Goal: Transaction & Acquisition: Download file/media

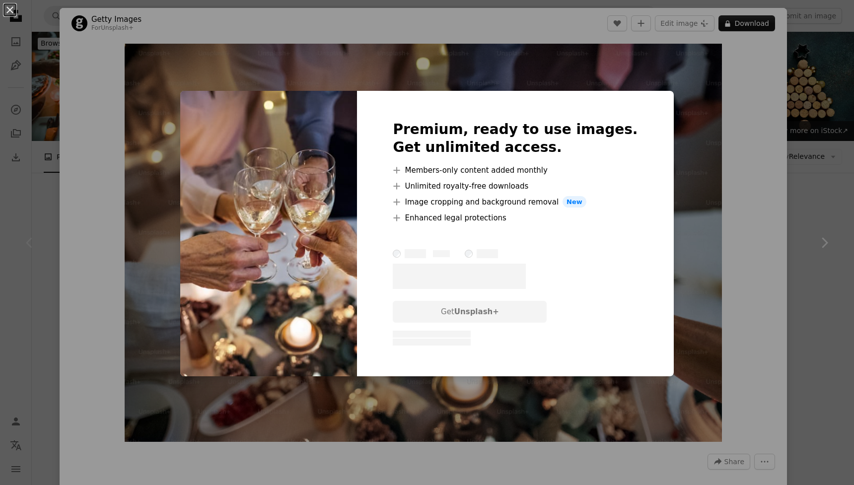
scroll to position [104, 0]
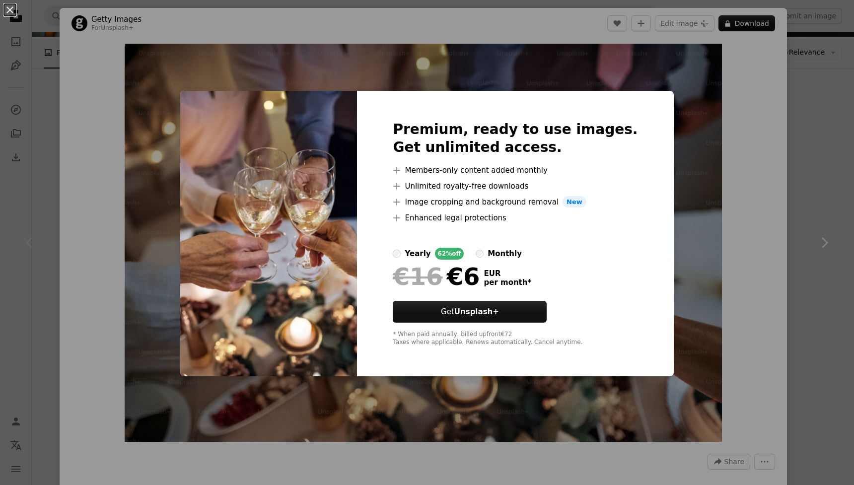
click at [408, 18] on div "An X shape Premium, ready to use images. Get unlimited access. A plus sign Memb…" at bounding box center [427, 242] width 854 height 485
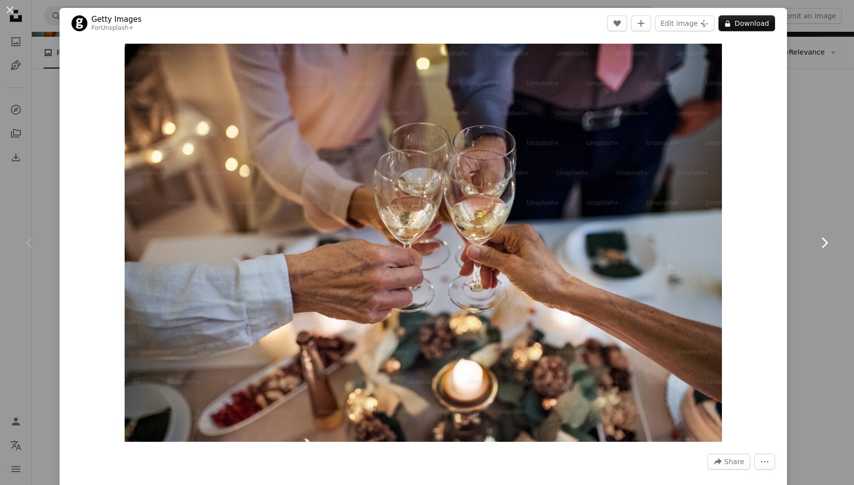
click at [820, 240] on icon "Chevron right" at bounding box center [824, 243] width 16 height 16
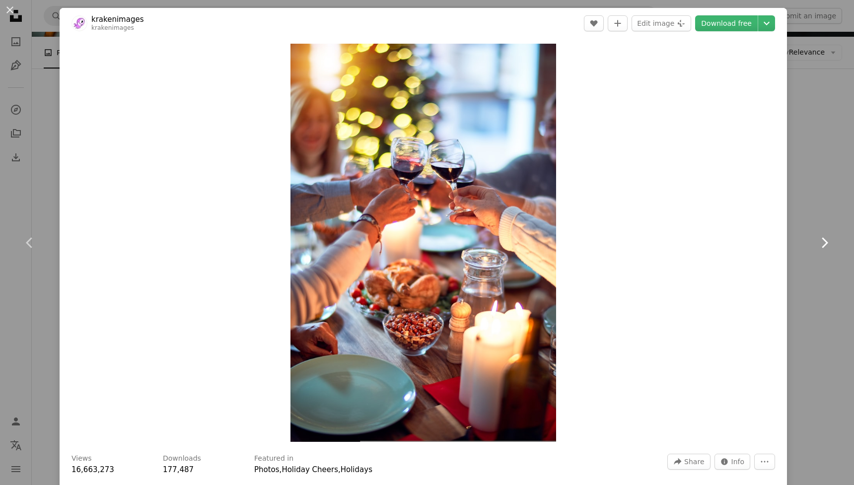
click at [823, 199] on link "Chevron right" at bounding box center [825, 242] width 60 height 95
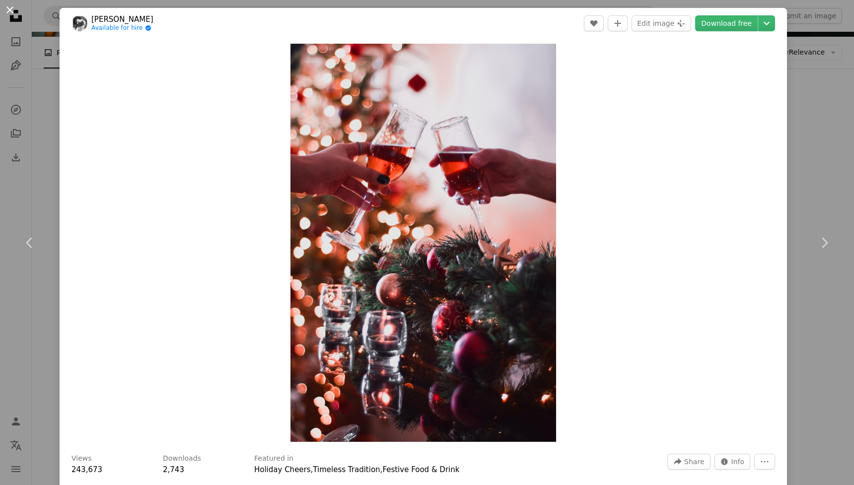
click at [10, 8] on button "An X shape" at bounding box center [10, 10] width 12 height 12
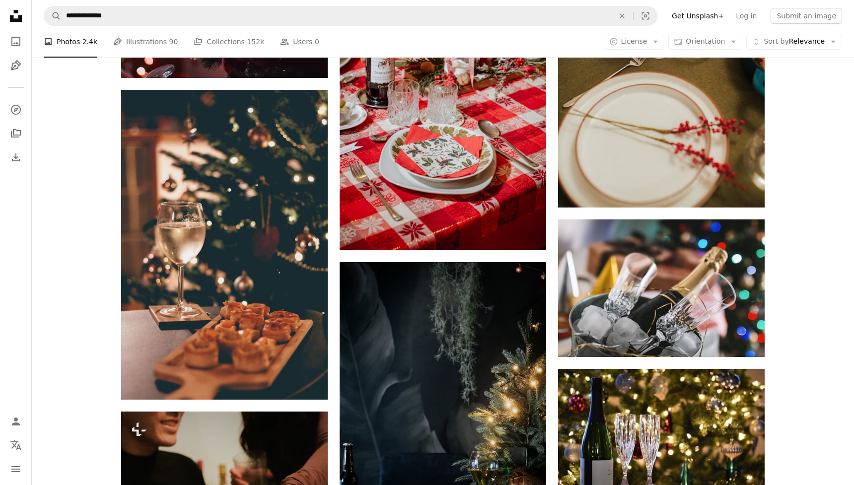
scroll to position [638, 0]
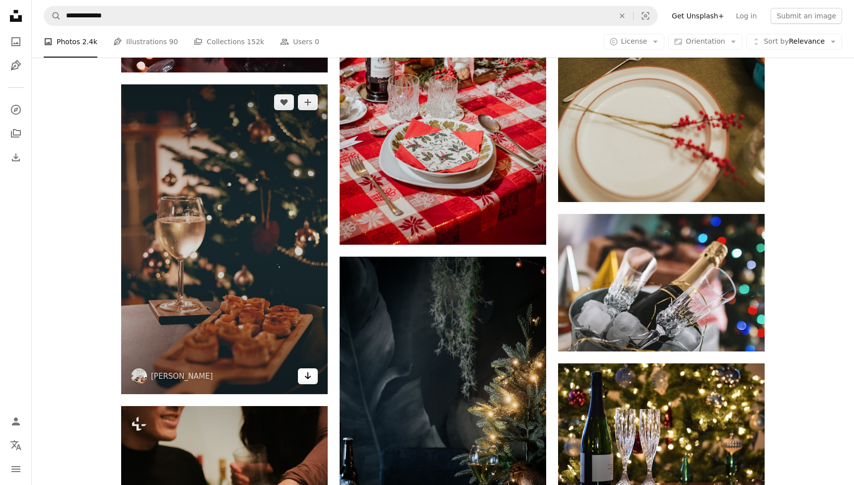
click at [307, 378] on icon "Download" at bounding box center [308, 375] width 6 height 7
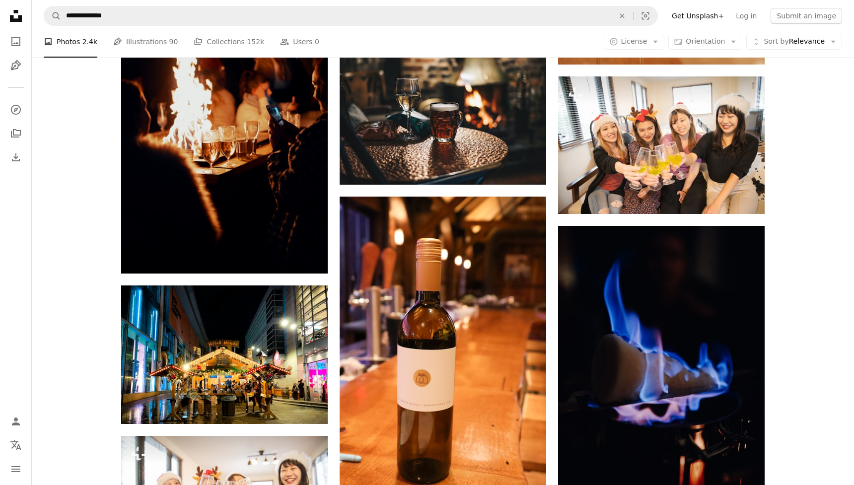
scroll to position [7646, 0]
